Goal: Task Accomplishment & Management: Complete application form

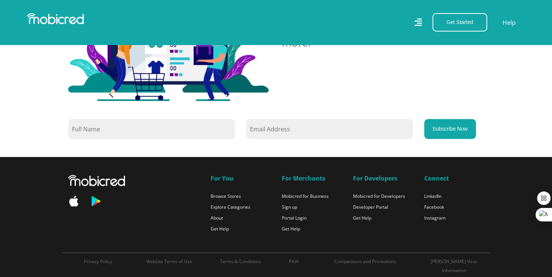
scroll to position [681, 0]
click at [419, 21] on icon at bounding box center [418, 22] width 8 height 8
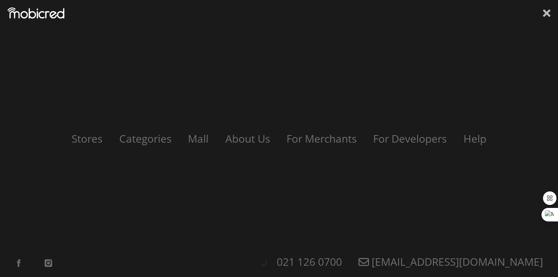
click at [547, 14] on icon at bounding box center [547, 13] width 8 height 8
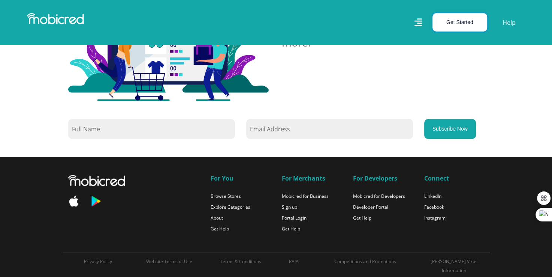
click at [467, 24] on button "Get Started" at bounding box center [460, 22] width 55 height 18
click at [465, 39] on link "Open an Account" at bounding box center [464, 40] width 63 height 10
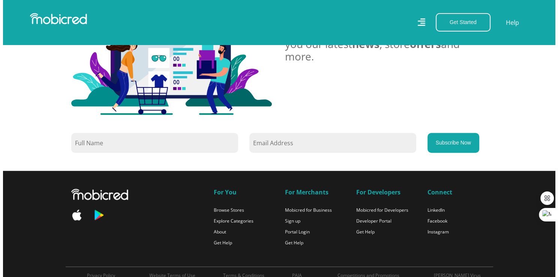
scroll to position [668, 0]
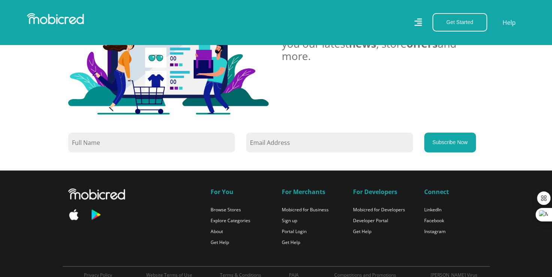
click at [417, 22] on icon at bounding box center [418, 22] width 8 height 11
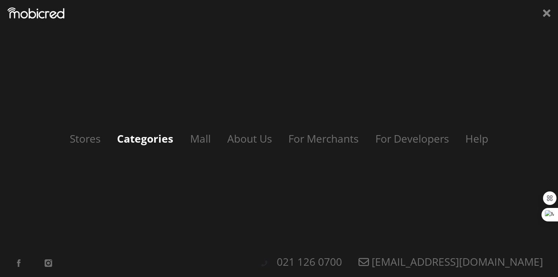
click at [142, 135] on link "Categories" at bounding box center [145, 138] width 71 height 14
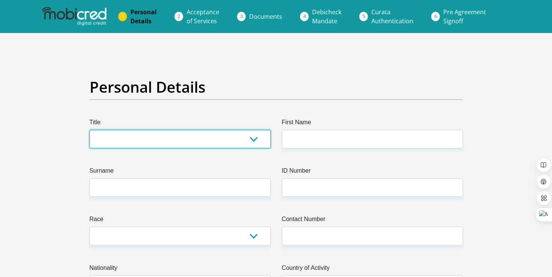
click at [210, 136] on select "Mr Ms Mrs Dr Other" at bounding box center [180, 139] width 181 height 18
select select "Mr"
click at [90, 130] on select "Mr Ms Mrs Dr Other" at bounding box center [180, 139] width 181 height 18
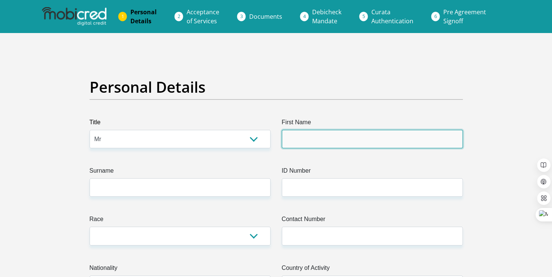
click at [308, 136] on input "First Name" at bounding box center [372, 139] width 181 height 18
type input "SHAUN"
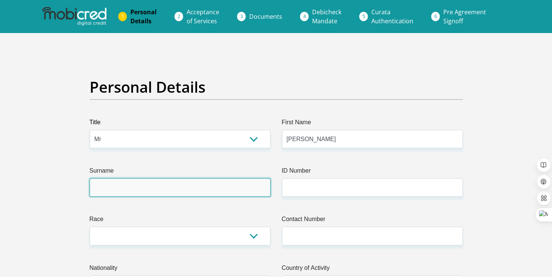
type input "boshielo"
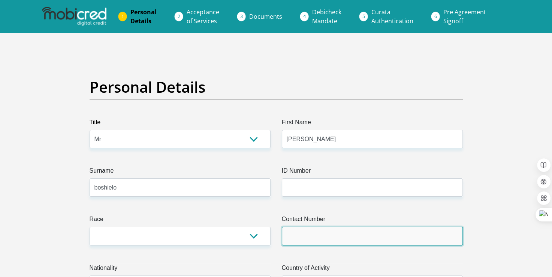
type input "0810729396"
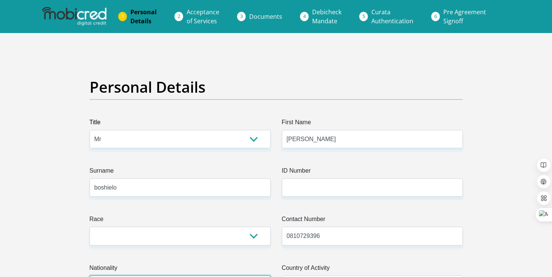
select select "ZAF"
type input "213 A"
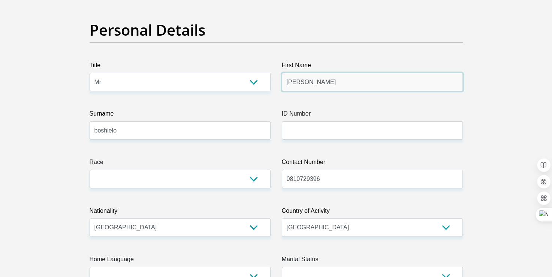
scroll to position [60, 0]
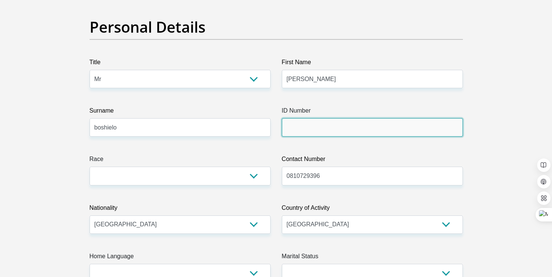
click at [312, 132] on input "ID Number" at bounding box center [372, 127] width 181 height 18
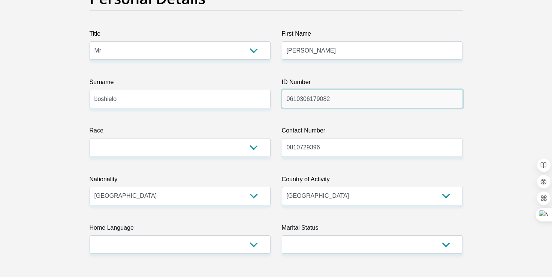
scroll to position [89, 0]
type input "0610306179082"
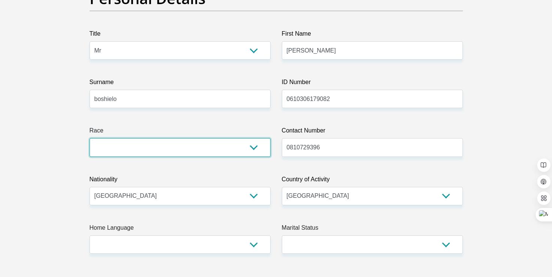
click at [257, 144] on select "Black Coloured Indian White Other" at bounding box center [180, 147] width 181 height 18
select select "1"
click at [90, 138] on select "Black Coloured Indian White Other" at bounding box center [180, 147] width 181 height 18
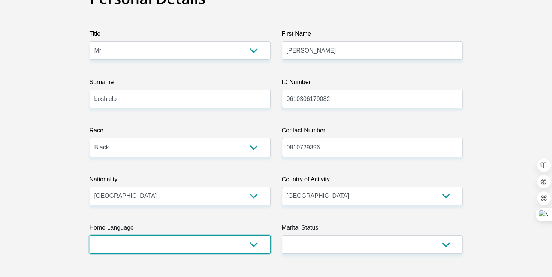
click at [219, 244] on select "Afrikaans English Sepedi South Ndebele Southern Sotho Swati Tsonga Tswana Venda…" at bounding box center [180, 244] width 181 height 18
select select "nso"
click at [90, 235] on select "Afrikaans English Sepedi South Ndebele Southern Sotho Swati Tsonga Tswana Venda…" at bounding box center [180, 244] width 181 height 18
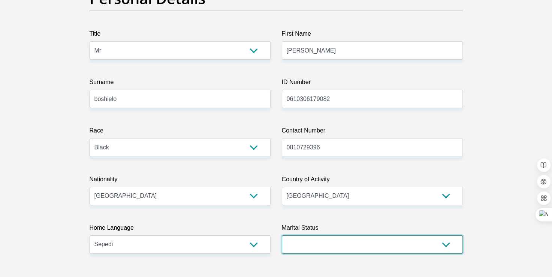
click at [327, 248] on select "Married ANC Single Divorced Widowed Married COP or Customary Law" at bounding box center [372, 244] width 181 height 18
select select "2"
click at [282, 235] on select "Married ANC Single Divorced Widowed Married COP or Customary Law" at bounding box center [372, 244] width 181 height 18
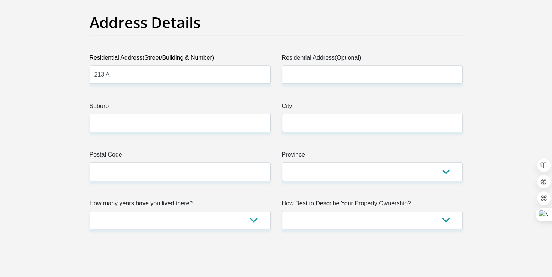
scroll to position [384, 0]
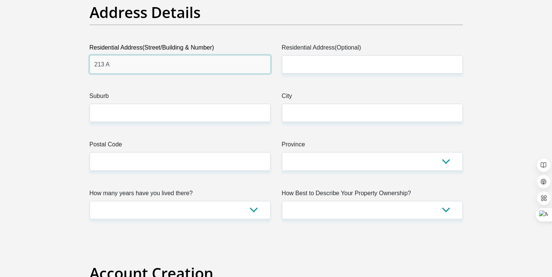
click at [129, 63] on input "213 A" at bounding box center [180, 64] width 181 height 18
type input "213 Albertina Sisulu Road, Jeppestown, Johannesburg, 2043"
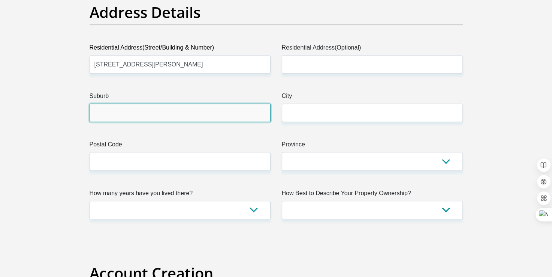
click at [141, 117] on input "Suburb" at bounding box center [180, 113] width 181 height 18
type input "JEPPESTOWN"
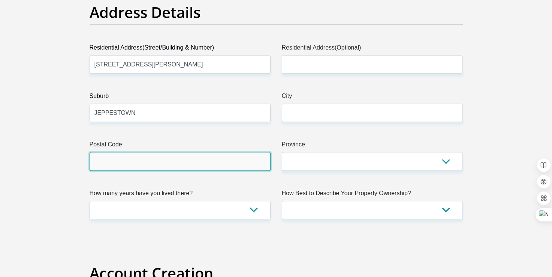
click at [156, 162] on input "Postal Code" at bounding box center [180, 161] width 181 height 18
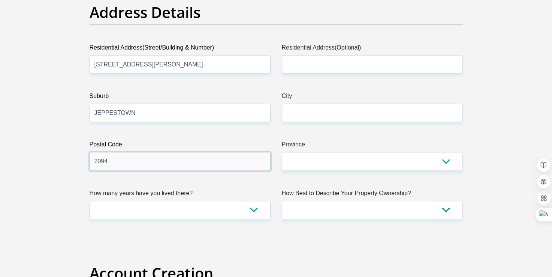
type input "2094"
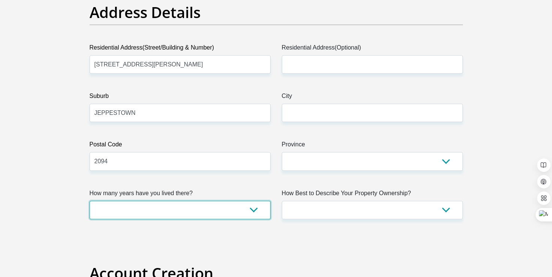
click at [217, 214] on select "less than 1 year 1-3 years 3-5 years 5+ years" at bounding box center [180, 210] width 181 height 18
select select "2"
click at [90, 201] on select "less than 1 year 1-3 years 3-5 years 5+ years" at bounding box center [180, 210] width 181 height 18
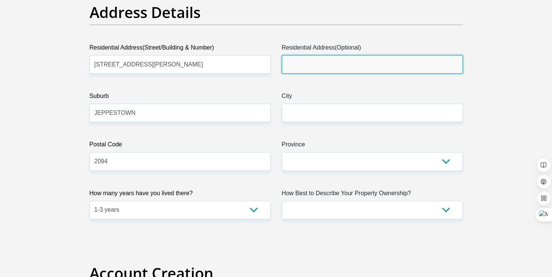
click at [323, 62] on input "Residential Address(Optional)" at bounding box center [372, 64] width 181 height 18
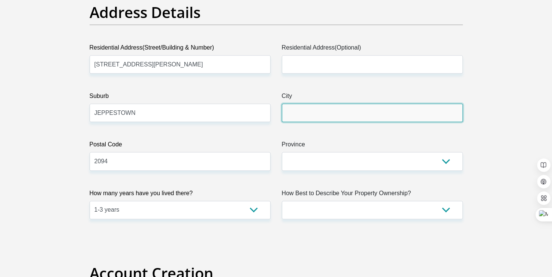
click at [330, 113] on input "City" at bounding box center [372, 113] width 181 height 18
type input "JOHANNESBURG"
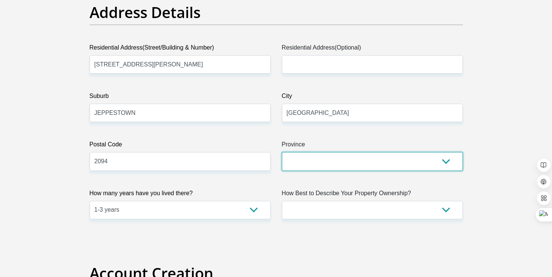
click at [339, 162] on select "Eastern Cape Free State Gauteng KwaZulu-Natal Limpopo Mpumalanga Northern Cape …" at bounding box center [372, 161] width 181 height 18
select select "Gauteng"
click at [282, 152] on select "Eastern Cape Free State Gauteng KwaZulu-Natal Limpopo Mpumalanga Northern Cape …" at bounding box center [372, 161] width 181 height 18
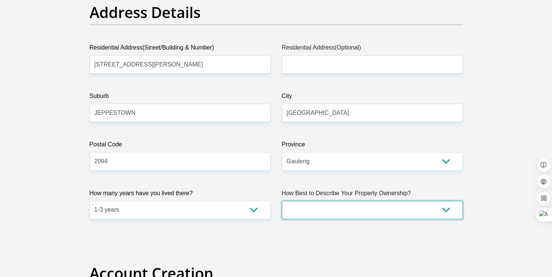
click at [338, 211] on select "Owned Rented Family Owned Company Dwelling" at bounding box center [372, 210] width 181 height 18
select select "Rented"
click at [282, 201] on select "Owned Rented Family Owned Company Dwelling" at bounding box center [372, 210] width 181 height 18
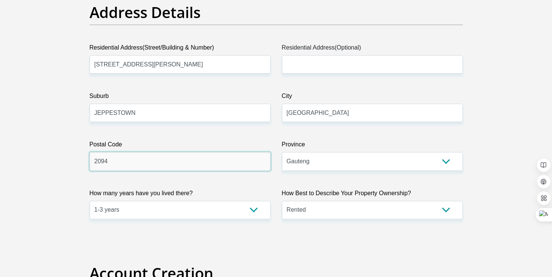
click at [117, 166] on input "2094" at bounding box center [180, 161] width 181 height 18
type input "2094"
drag, startPoint x: 253, startPoint y: 63, endPoint x: 162, endPoint y: 68, distance: 90.9
click at [162, 68] on input "213 Albertina Sisulu Road, Jeppestown, Johannesburg, 2043" at bounding box center [180, 64] width 181 height 18
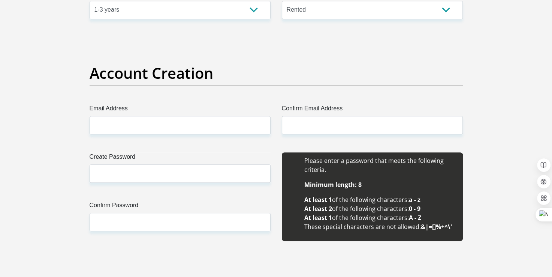
scroll to position [586, 0]
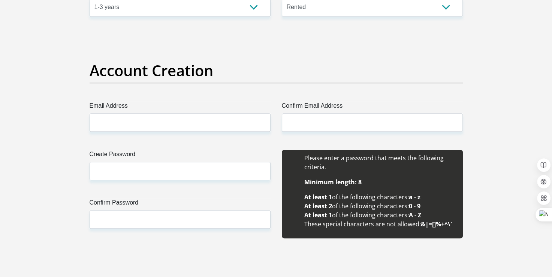
type input "213 Albertina Sisulu Road"
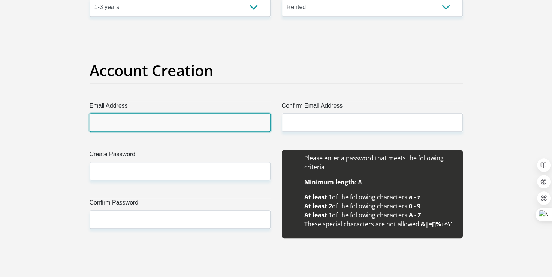
click at [175, 124] on input "Email Address" at bounding box center [180, 122] width 181 height 18
type input "shaunboshielo8@gmail.com"
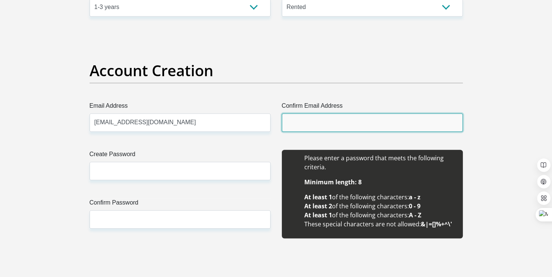
type input "shaunboshielo8@gmail.com"
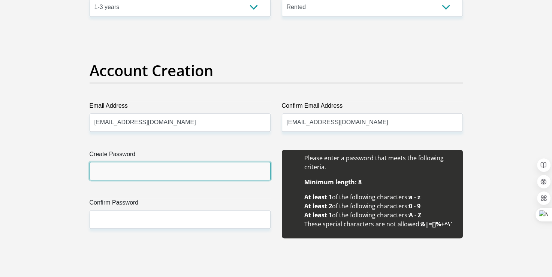
click at [177, 172] on input "Create Password" at bounding box center [180, 171] width 181 height 18
type input "SBwadi2006!"
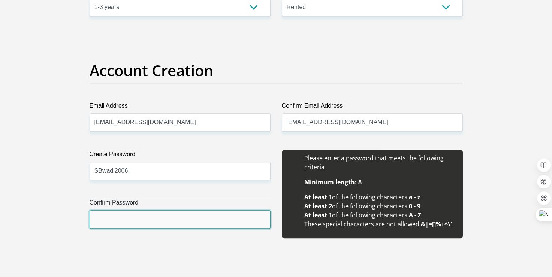
click at [174, 216] on input "Confirm Password" at bounding box center [180, 219] width 181 height 18
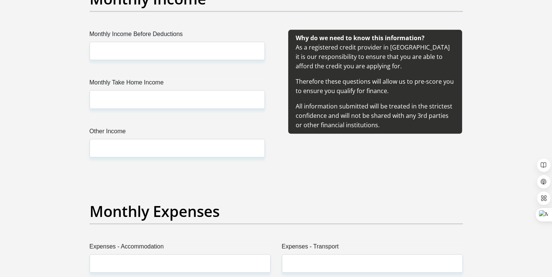
scroll to position [894, 0]
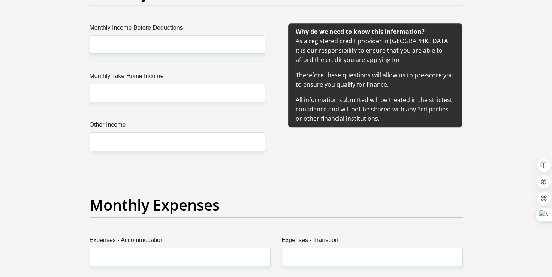
type input "SBwadi2006!"
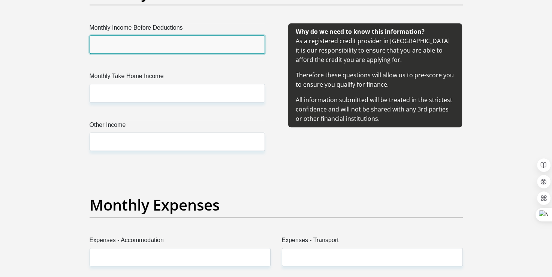
click at [141, 41] on input "Monthly Income Before Deductions" at bounding box center [178, 44] width 176 height 18
type input "20000"
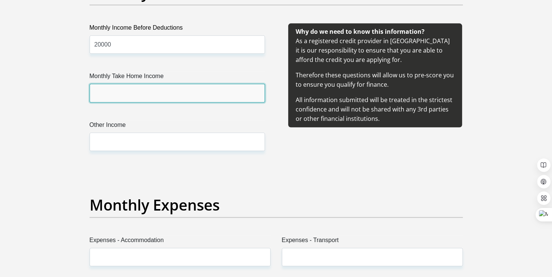
click at [146, 94] on input "Monthly Take Home Income" at bounding box center [178, 93] width 176 height 18
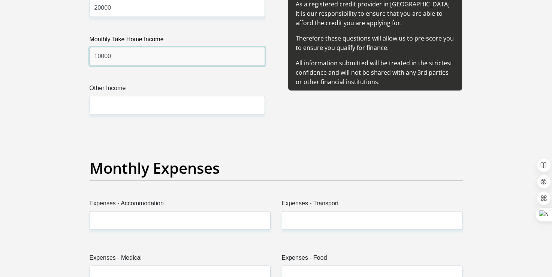
scroll to position [914, 0]
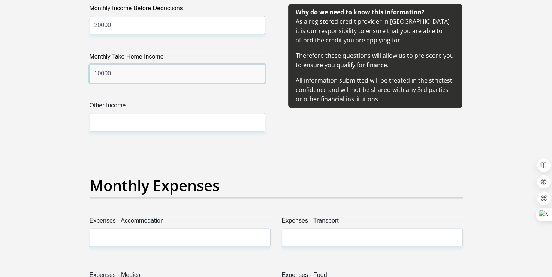
type input "10000"
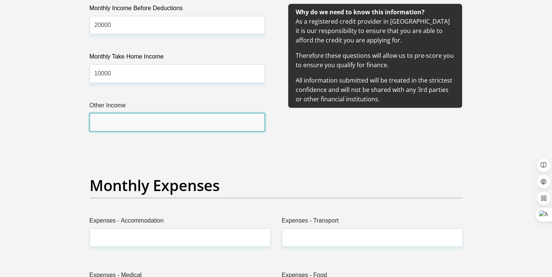
click at [152, 122] on input "Other Income" at bounding box center [178, 122] width 176 height 18
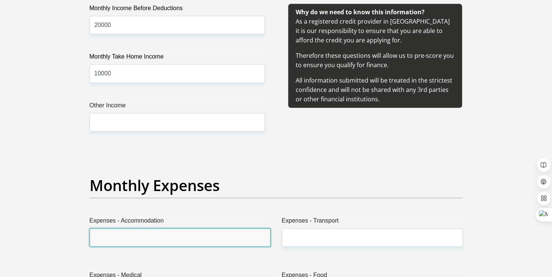
click at [134, 234] on input "Expenses - Accommodation" at bounding box center [180, 237] width 181 height 18
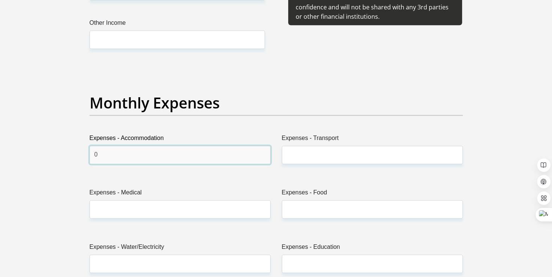
scroll to position [1003, 0]
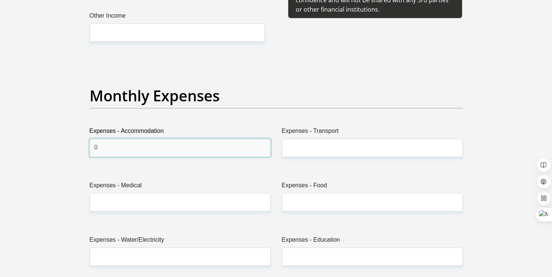
type input "0"
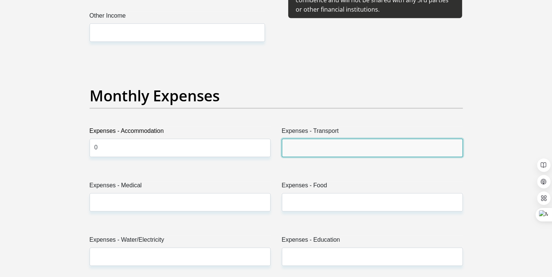
click at [299, 148] on input "Expenses - Transport" at bounding box center [372, 147] width 181 height 18
type input "300"
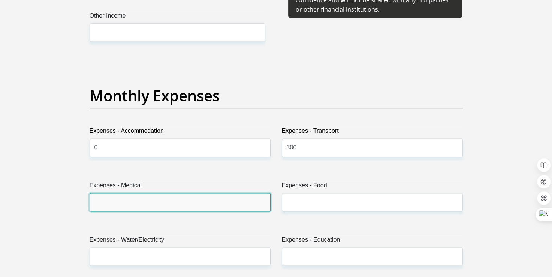
click at [253, 196] on input "Expenses - Medical" at bounding box center [180, 202] width 181 height 18
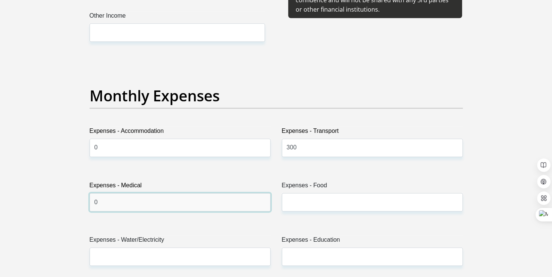
type input "0"
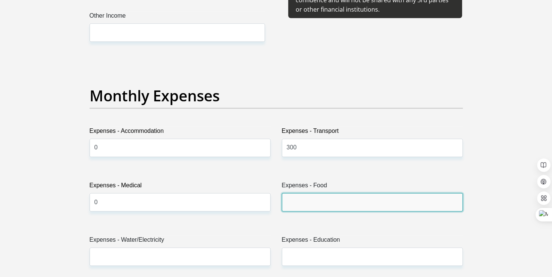
click at [289, 199] on input "Expenses - Food" at bounding box center [372, 202] width 181 height 18
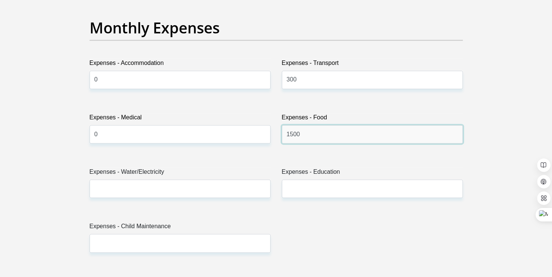
scroll to position [1071, 0]
type input "1500"
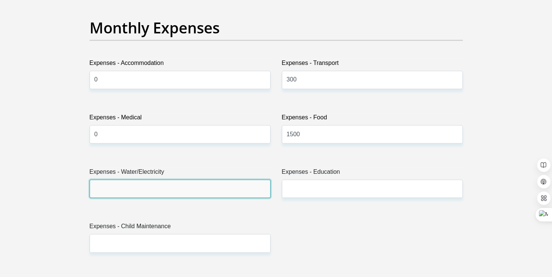
click at [239, 186] on input "Expenses - Water/Electricity" at bounding box center [180, 188] width 181 height 18
type input "00"
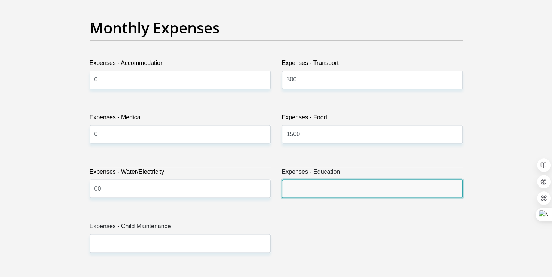
click at [304, 186] on input "Expenses - Education" at bounding box center [372, 188] width 181 height 18
type input "0"
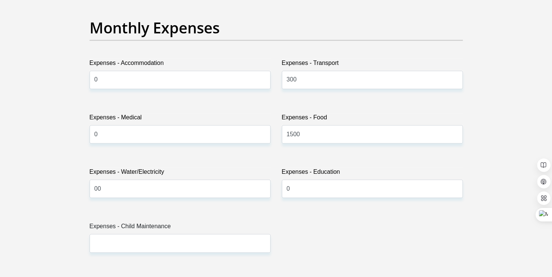
drag, startPoint x: 246, startPoint y: 253, endPoint x: 242, endPoint y: 248, distance: 6.4
click at [242, 248] on div "Title Mr Ms Mrs Dr Other First Name SHAUN Surname boshielo ID Number 0610306179…" at bounding box center [276, 267] width 385 height 2440
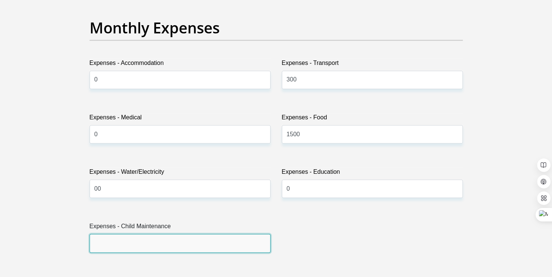
click at [242, 248] on input "Expenses - Child Maintenance" at bounding box center [180, 243] width 181 height 18
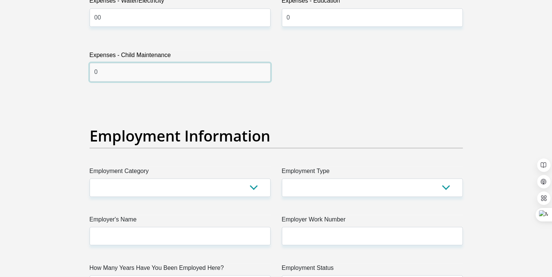
scroll to position [1242, 0]
type input "0"
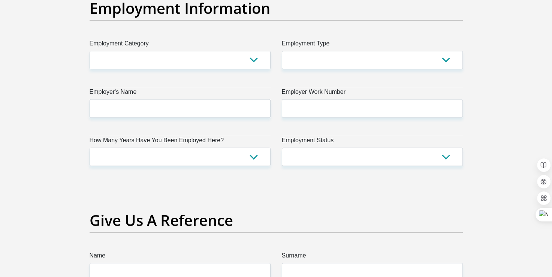
scroll to position [1370, 0]
click at [257, 59] on select "AGRICULTURE ALCOHOL & TOBACCO CONSTRUCTION MATERIALS METALLURGY EQUIPMENT FOR R…" at bounding box center [180, 60] width 181 height 18
click at [379, 64] on select "College/Lecturer Craft Seller Creative Driver Executive Farmer Forces - Non Com…" at bounding box center [372, 60] width 181 height 18
click at [241, 65] on select "AGRICULTURE ALCOHOL & TOBACCO CONSTRUCTION MATERIALS METALLURGY EQUIPMENT FOR R…" at bounding box center [180, 60] width 181 height 18
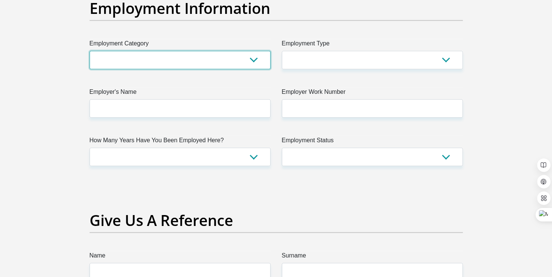
click at [185, 54] on select "AGRICULTURE ALCOHOL & TOBACCO CONSTRUCTION MATERIALS METALLURGY EQUIPMENT FOR R…" at bounding box center [180, 60] width 181 height 18
select select "71"
click at [90, 51] on select "AGRICULTURE ALCOHOL & TOBACCO CONSTRUCTION MATERIALS METALLURGY EQUIPMENT FOR R…" at bounding box center [180, 60] width 181 height 18
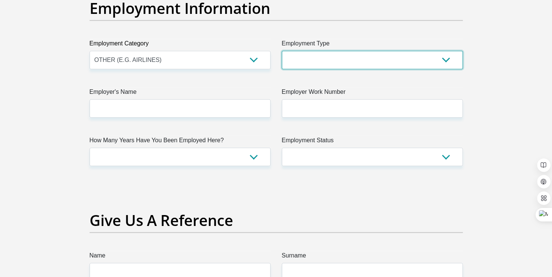
click at [348, 51] on select "College/Lecturer Craft Seller Creative Driver Executive Farmer Forces - Non Com…" at bounding box center [372, 60] width 181 height 18
select select "Student"
click at [282, 51] on select "College/Lecturer Craft Seller Creative Driver Executive Farmer Forces - Non Com…" at bounding box center [372, 60] width 181 height 18
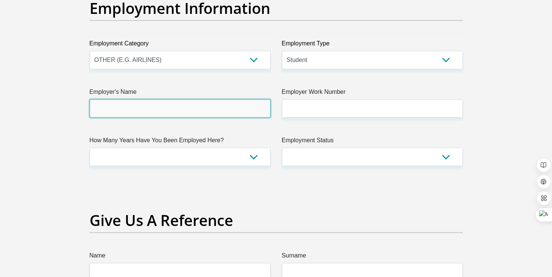
click at [209, 104] on input "Employer's Name" at bounding box center [180, 108] width 181 height 18
type input "s"
type input "S"
type input "SHAUN"
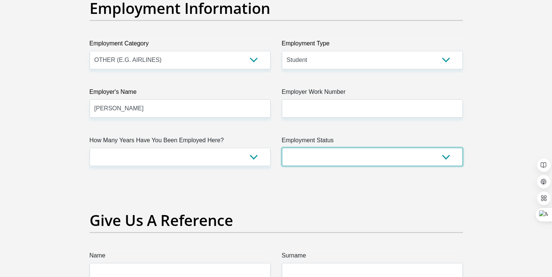
click at [290, 153] on select "Permanent/Full-time Part-time/Casual Contract Worker Self-Employed Housewife Re…" at bounding box center [372, 156] width 181 height 18
select select "4"
click at [282, 147] on select "Permanent/Full-time Part-time/Casual Contract Worker Self-Employed Housewife Re…" at bounding box center [372, 156] width 181 height 18
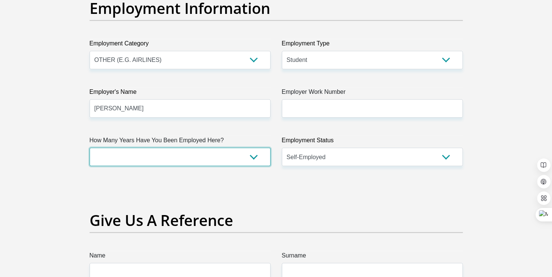
click at [248, 150] on select "less than 1 year 1-3 years 3-5 years 5+ years" at bounding box center [180, 156] width 181 height 18
select select "24"
click at [90, 147] on select "less than 1 year 1-3 years 3-5 years 5+ years" at bounding box center [180, 156] width 181 height 18
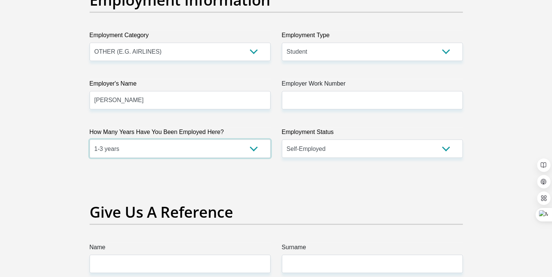
scroll to position [1377, 0]
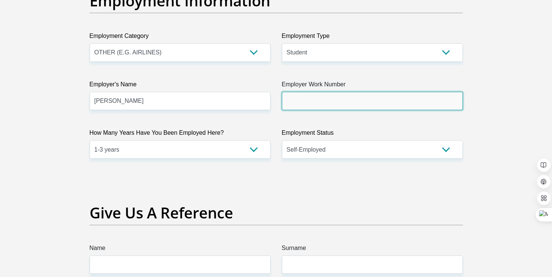
click at [332, 98] on input "Employer Work Number" at bounding box center [372, 101] width 181 height 18
type input "N"
type input "0810729396"
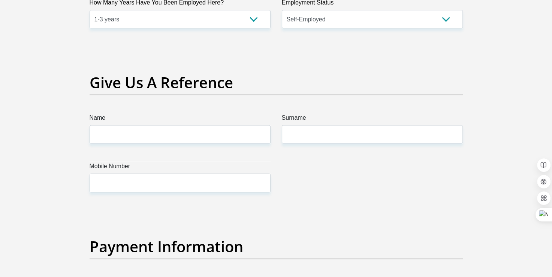
scroll to position [1513, 0]
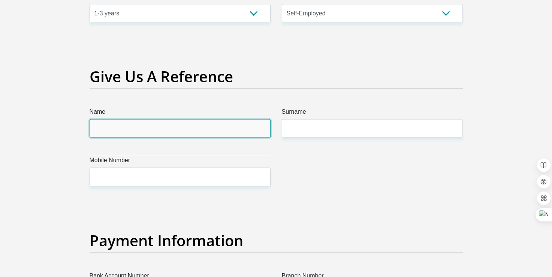
click at [204, 127] on input "Name" at bounding box center [180, 128] width 181 height 18
type input "SHAUN"
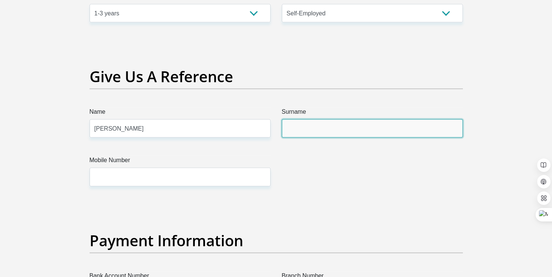
type input "BOSHIELO"
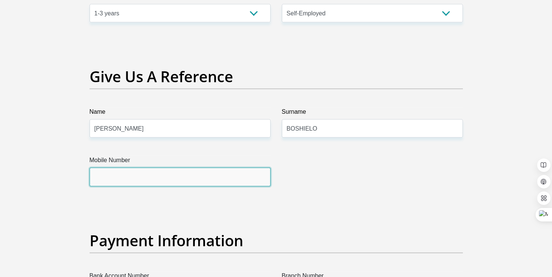
click at [179, 180] on input "Mobile Number" at bounding box center [180, 177] width 181 height 18
type input "0810729396"
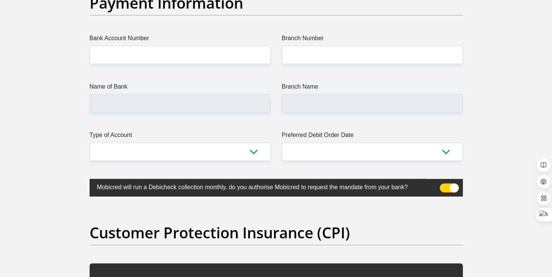
scroll to position [1750, 0]
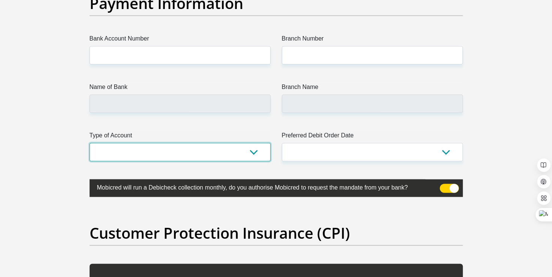
click at [223, 156] on select "Cheque Savings" at bounding box center [180, 152] width 181 height 18
select select "SAV"
click at [90, 143] on select "Cheque Savings" at bounding box center [180, 152] width 181 height 18
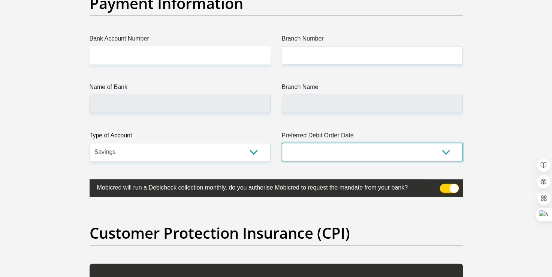
click at [339, 145] on select "1st 2nd 3rd 4th 5th 7th 18th 19th 20th 21st 22nd 23rd 24th 25th 26th 27th 28th …" at bounding box center [372, 152] width 181 height 18
select select "30"
click at [282, 143] on select "1st 2nd 3rd 4th 5th 7th 18th 19th 20th 21st 22nd 23rd 24th 25th 26th 27th 28th …" at bounding box center [372, 152] width 181 height 18
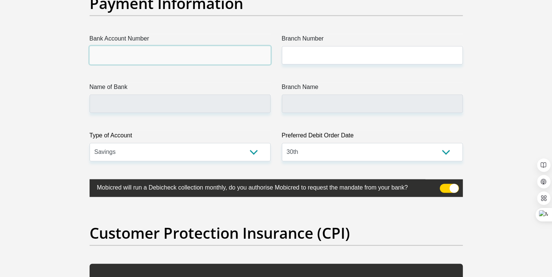
click at [203, 57] on input "Bank Account Number" at bounding box center [180, 55] width 181 height 18
paste input "1318131383"
type input "1318131383"
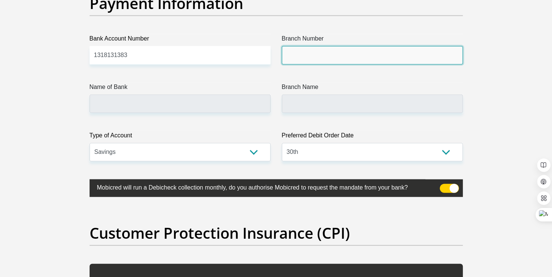
click at [297, 57] on input "Branch Number" at bounding box center [372, 55] width 181 height 18
type input "198765"
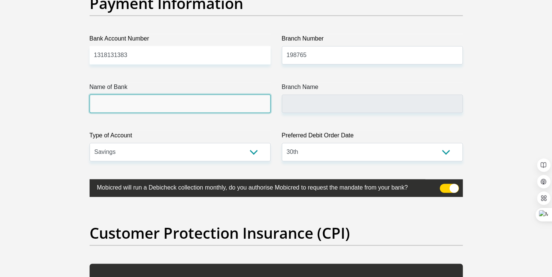
click at [204, 100] on input "Name of Bank" at bounding box center [180, 104] width 181 height 18
type input "NEDBANK"
type input "NEDBANK SOUTH AFRICA"
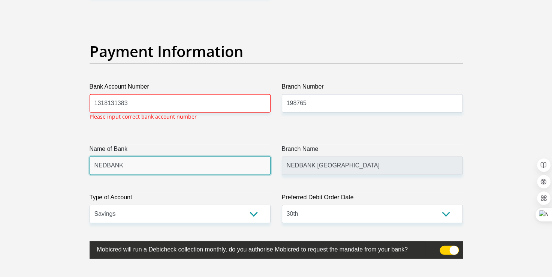
scroll to position [1701, 0]
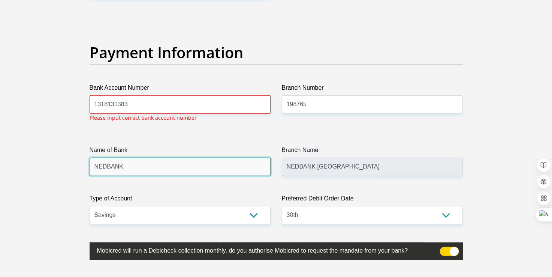
click at [182, 171] on input "NEDBANK" at bounding box center [180, 167] width 181 height 18
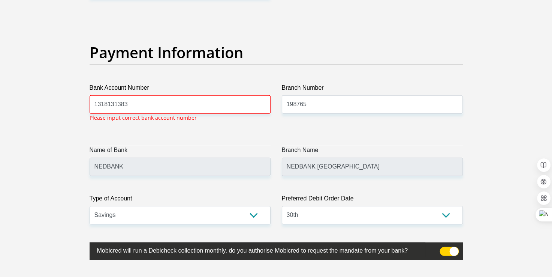
click at [301, 126] on div "Branch Number 198765" at bounding box center [372, 105] width 192 height 44
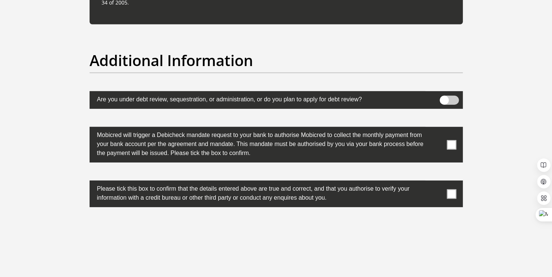
scroll to position [2318, 0]
click at [452, 140] on span at bounding box center [451, 144] width 9 height 9
click at [437, 129] on input "checkbox" at bounding box center [437, 129] width 0 height 0
click at [453, 190] on span at bounding box center [451, 193] width 9 height 9
click at [437, 182] on input "checkbox" at bounding box center [437, 182] width 0 height 0
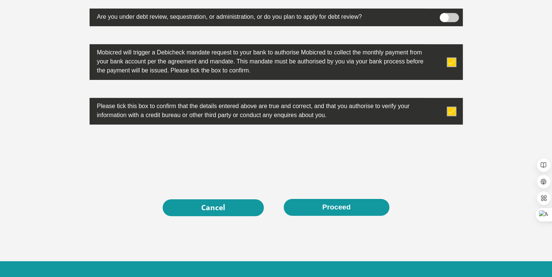
scroll to position [2404, 0]
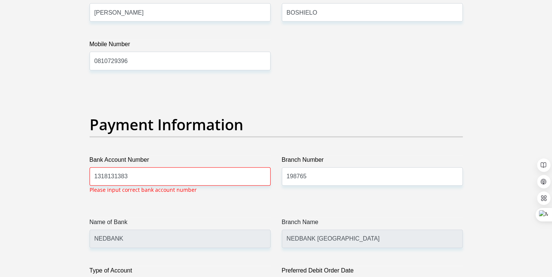
scroll to position [1635, 0]
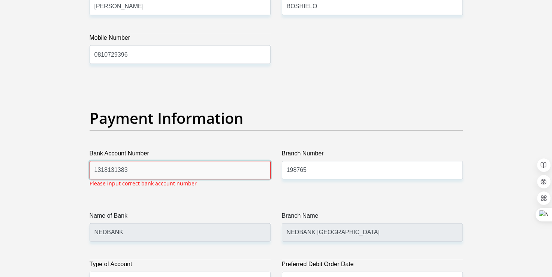
click at [173, 171] on input "1318131383" at bounding box center [180, 170] width 181 height 18
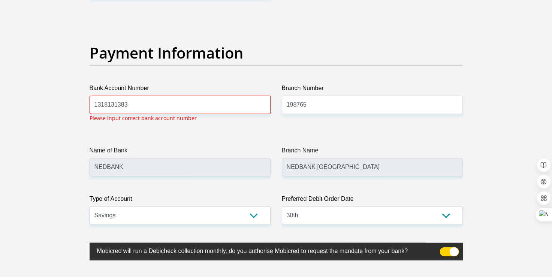
scroll to position [1701, 0]
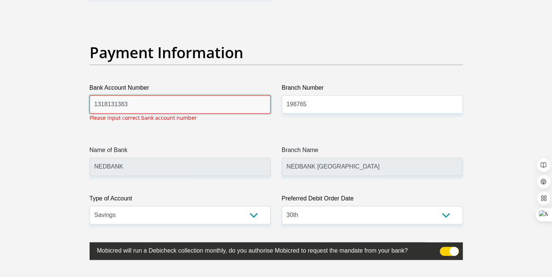
drag, startPoint x: 177, startPoint y: 110, endPoint x: 74, endPoint y: 104, distance: 103.3
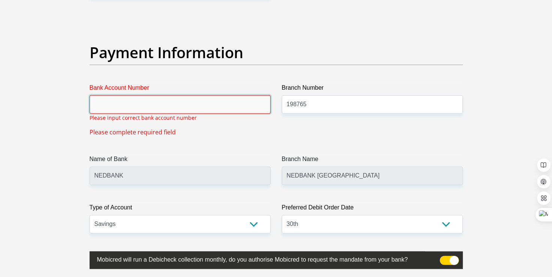
paste input "5109 6011 497"
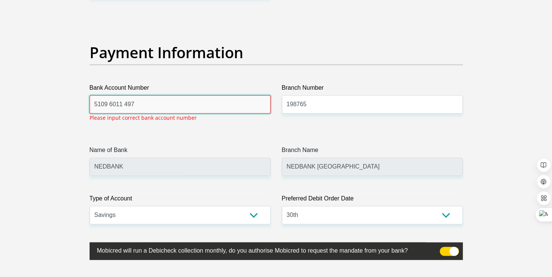
type input "5109 6011 497"
click at [124, 103] on input "5109 6011 497" at bounding box center [180, 104] width 181 height 18
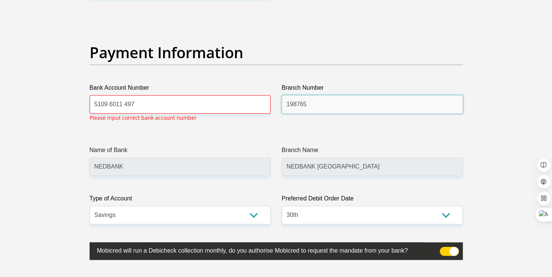
drag, startPoint x: 308, startPoint y: 104, endPoint x: 212, endPoint y: 112, distance: 97.1
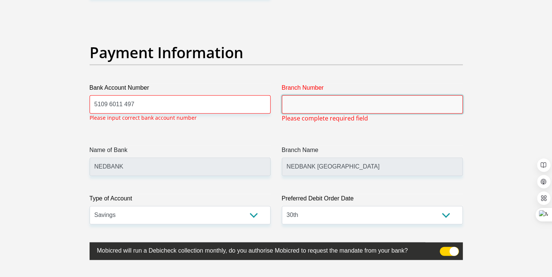
paste input "67891"
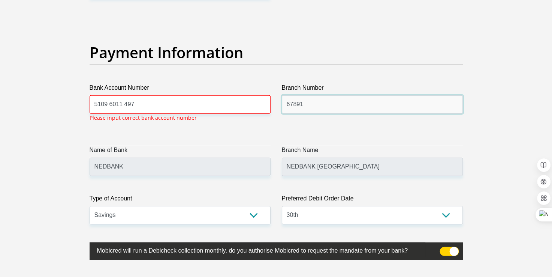
type input "67891"
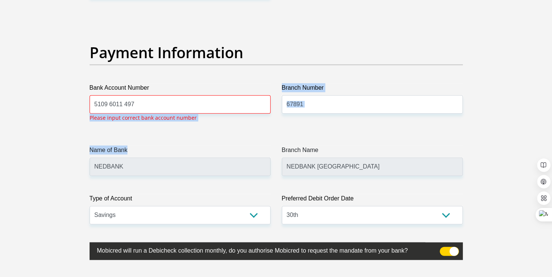
drag, startPoint x: 212, startPoint y: 131, endPoint x: 155, endPoint y: 167, distance: 67.4
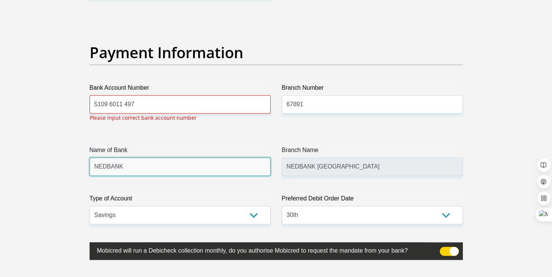
click at [155, 167] on input "NEDBANK" at bounding box center [180, 167] width 181 height 18
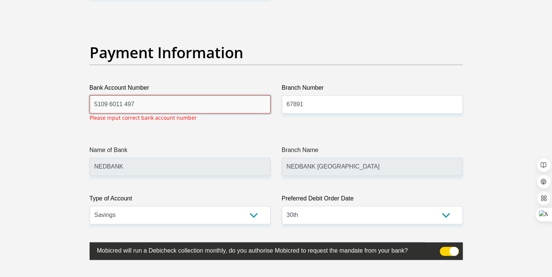
drag, startPoint x: 155, startPoint y: 167, endPoint x: 124, endPoint y: 106, distance: 68.3
click at [124, 106] on input "5109 6011 497" at bounding box center [180, 104] width 181 height 18
click at [108, 104] on input "5109 6011497" at bounding box center [180, 104] width 181 height 18
type input "51096011497"
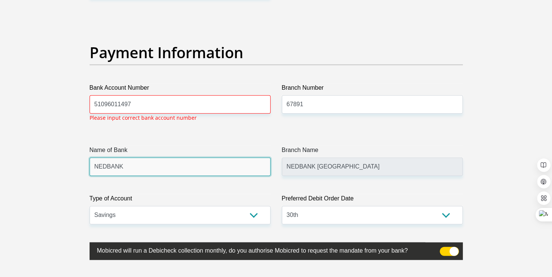
click at [181, 171] on input "NEDBANK" at bounding box center [180, 167] width 181 height 18
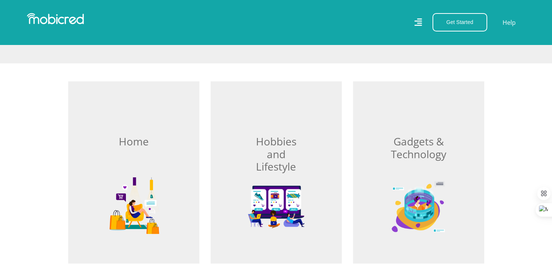
scroll to position [199, 0]
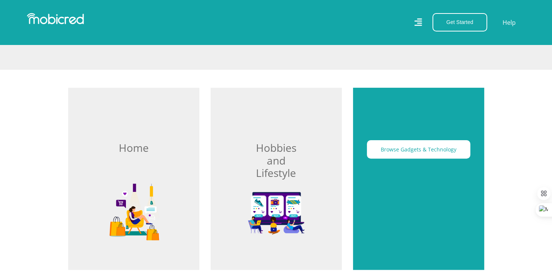
click at [372, 181] on div "Browse Gadgets & Technology" at bounding box center [418, 179] width 131 height 182
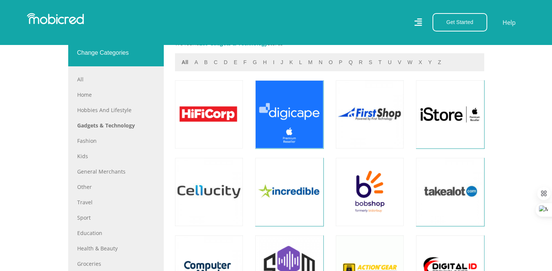
scroll to position [325, 0]
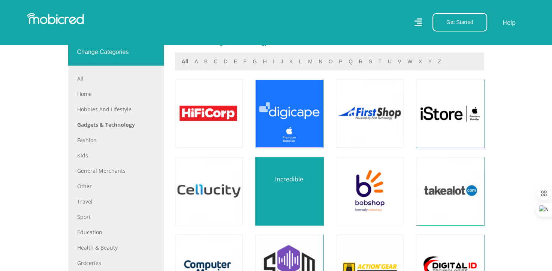
click at [298, 193] on link at bounding box center [289, 191] width 80 height 80
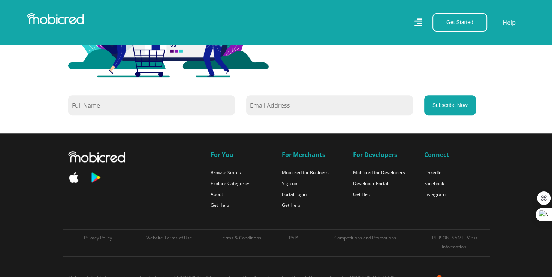
scroll to position [616, 0]
